Goal: Task Accomplishment & Management: Manage account settings

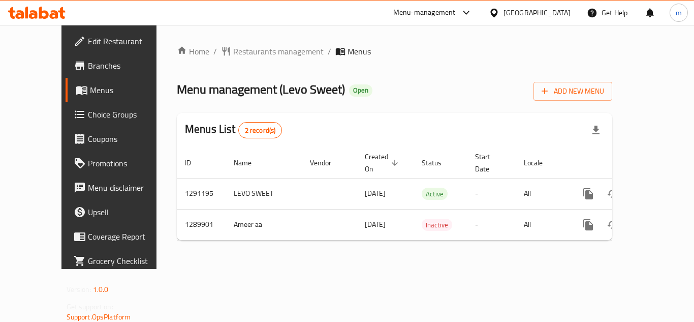
click at [88, 43] on span "Edit Restaurant" at bounding box center [128, 41] width 81 height 12
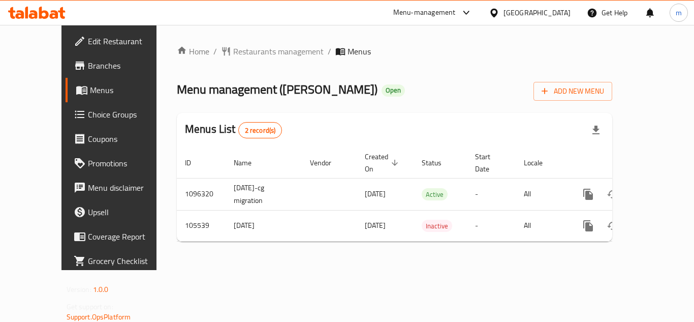
click at [88, 42] on span "Edit Restaurant" at bounding box center [128, 41] width 81 height 12
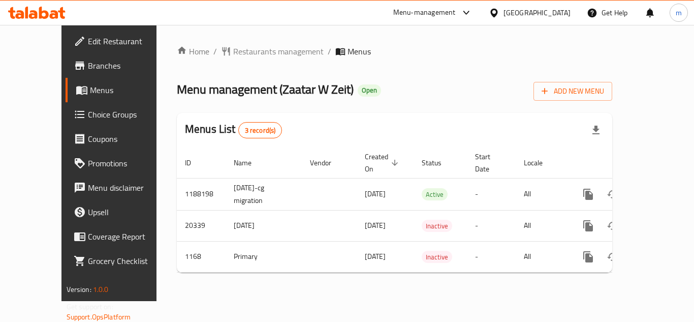
click at [88, 37] on span "Edit Restaurant" at bounding box center [128, 41] width 81 height 12
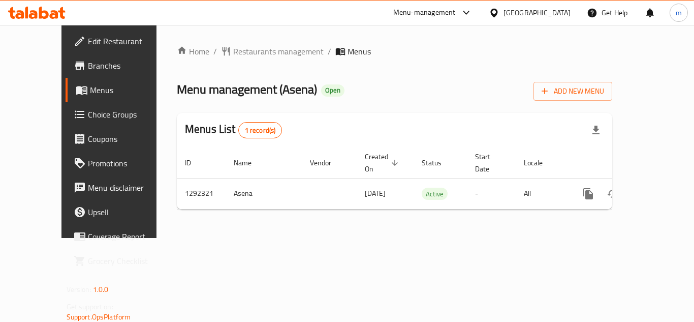
click at [88, 44] on span "Edit Restaurant" at bounding box center [128, 41] width 81 height 12
